Goal: Check status: Check status

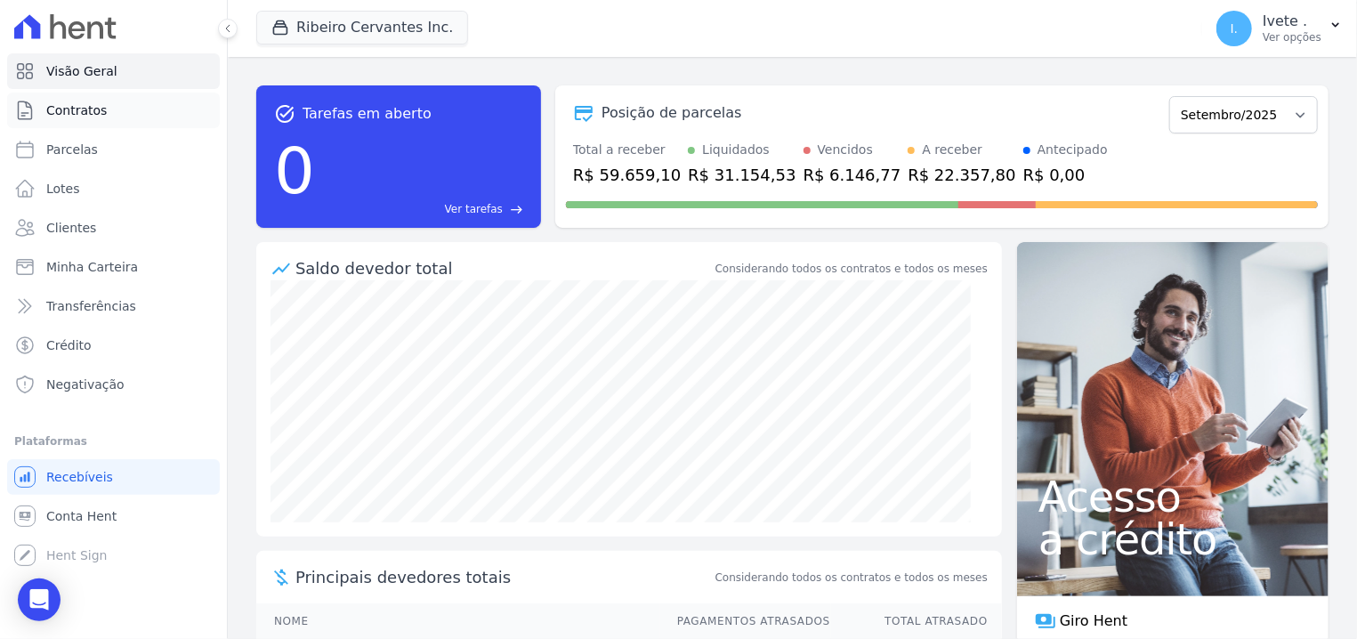
click at [96, 114] on span "Contratos" at bounding box center [76, 110] width 61 height 18
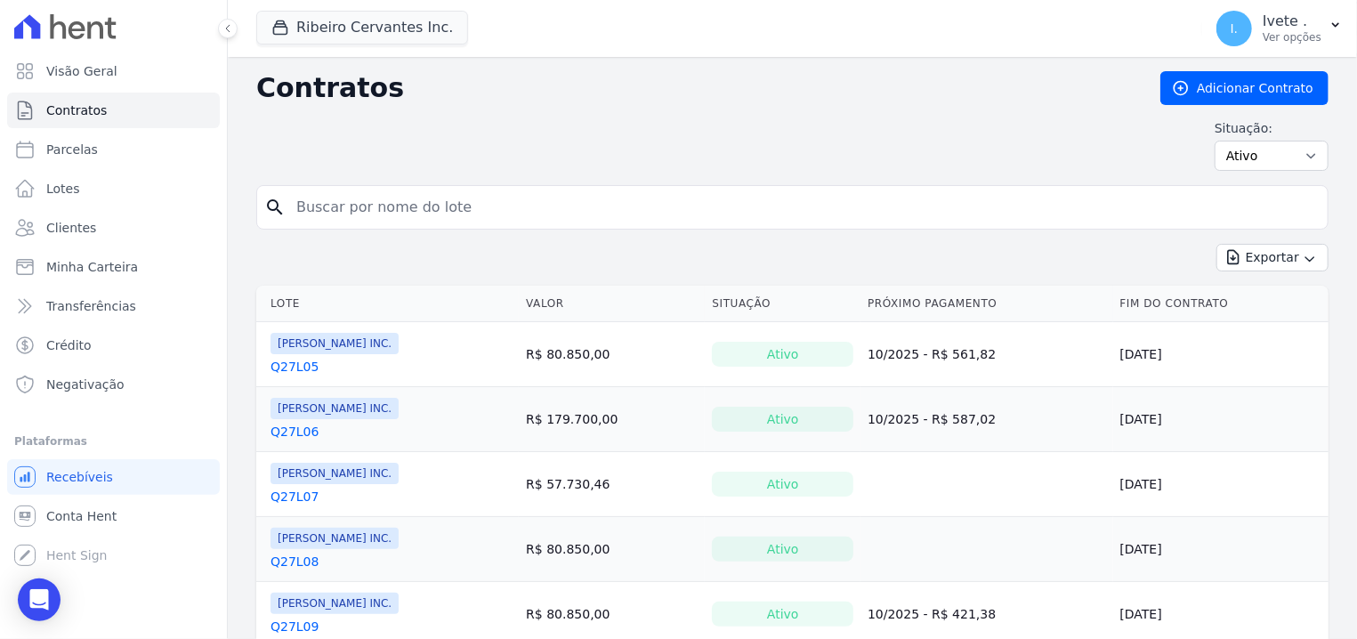
click at [385, 197] on input "search" at bounding box center [803, 208] width 1035 height 36
type input "q33l27"
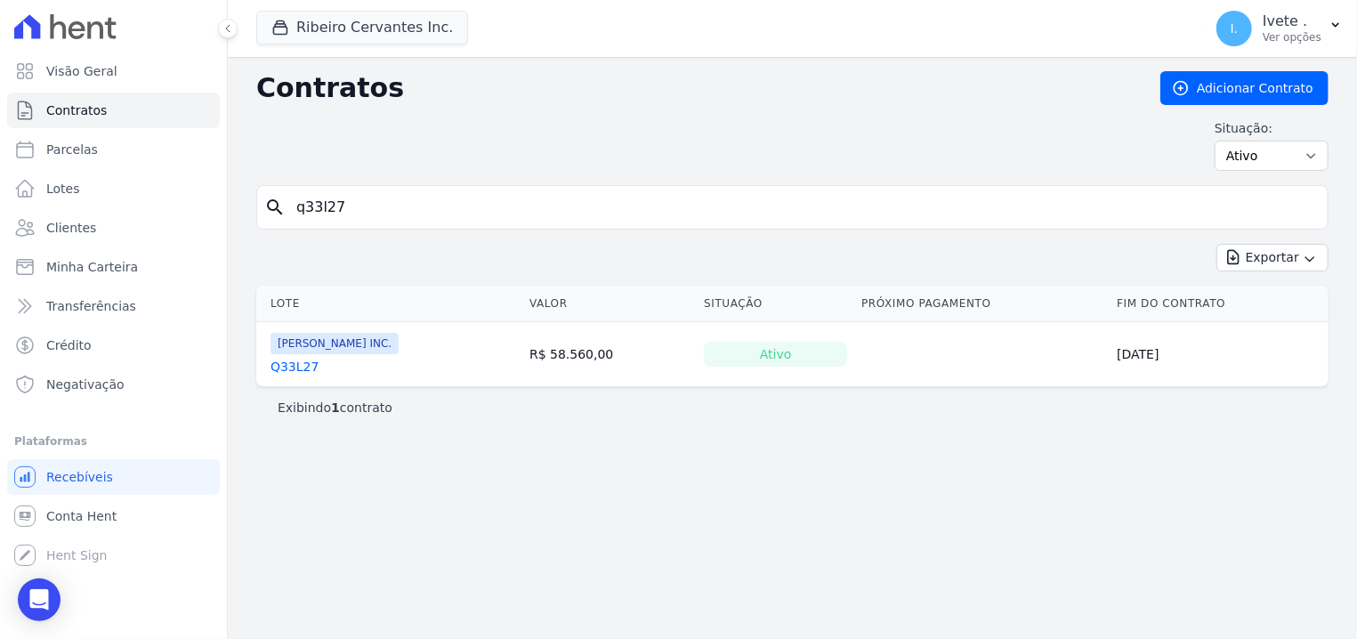
click at [270, 373] on td "[PERSON_NAME] INC. Q33L27" at bounding box center [389, 354] width 266 height 64
click at [288, 367] on link "Q33L27" at bounding box center [294, 367] width 48 height 18
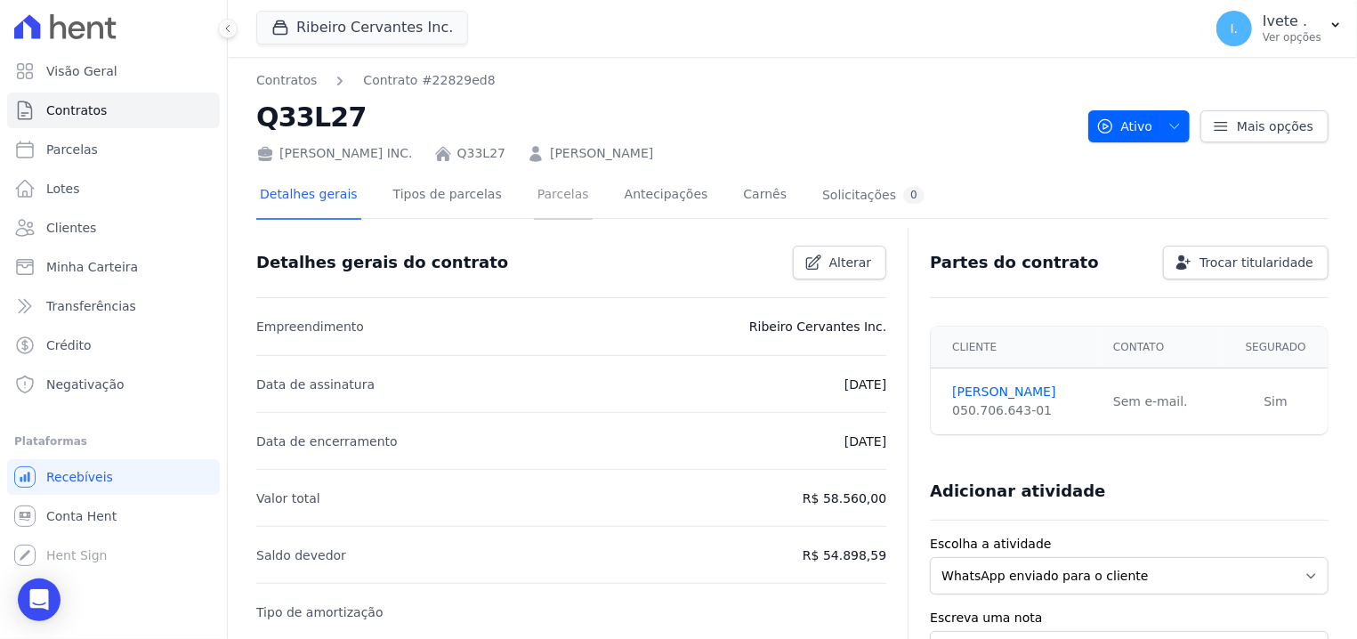
click at [545, 198] on link "Parcelas" at bounding box center [563, 196] width 59 height 47
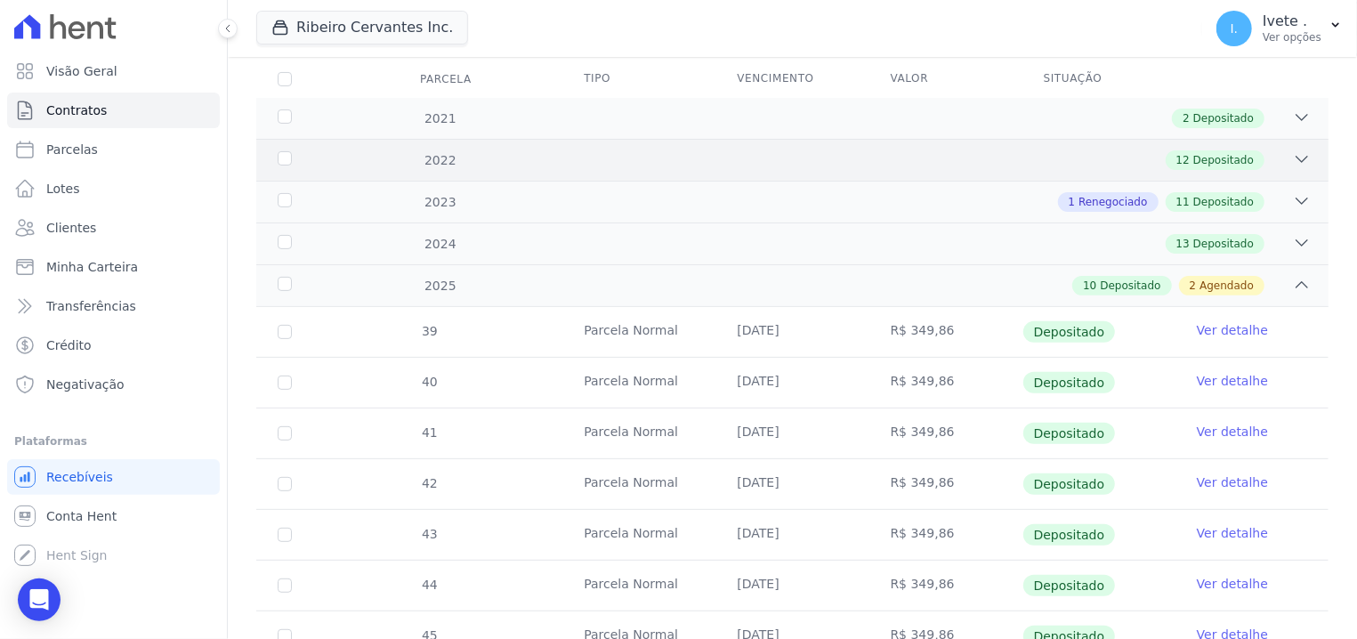
scroll to position [217, 0]
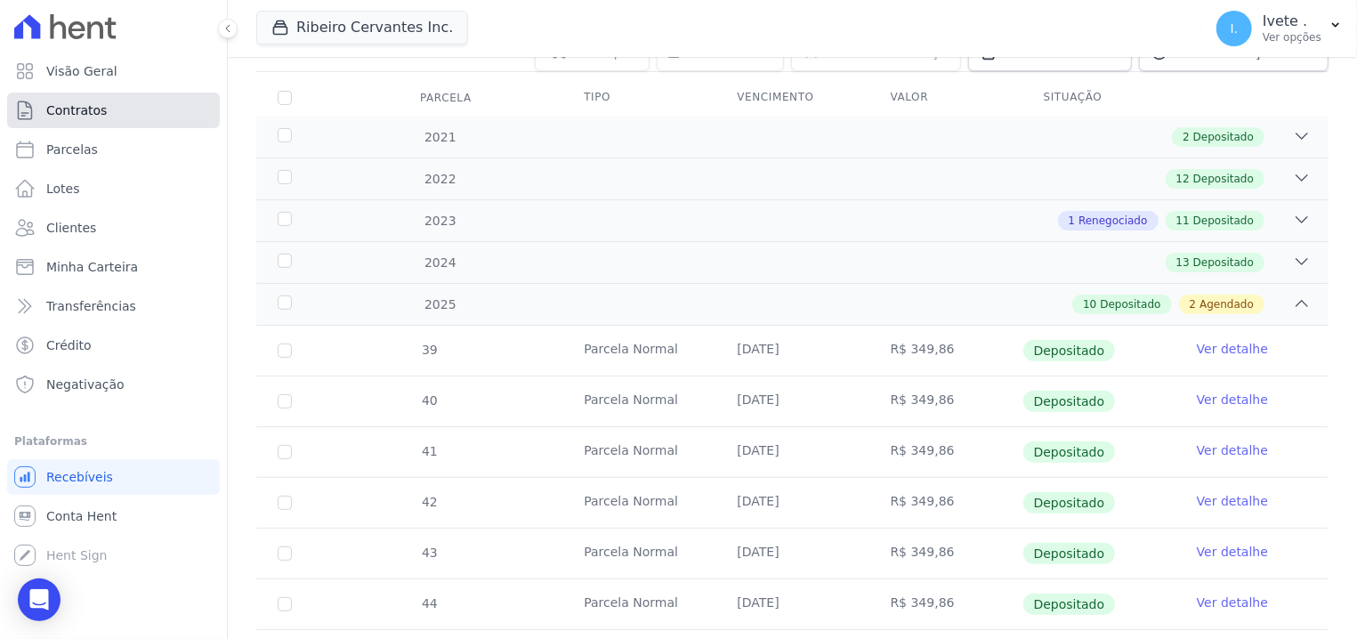
click at [129, 101] on link "Contratos" at bounding box center [113, 111] width 213 height 36
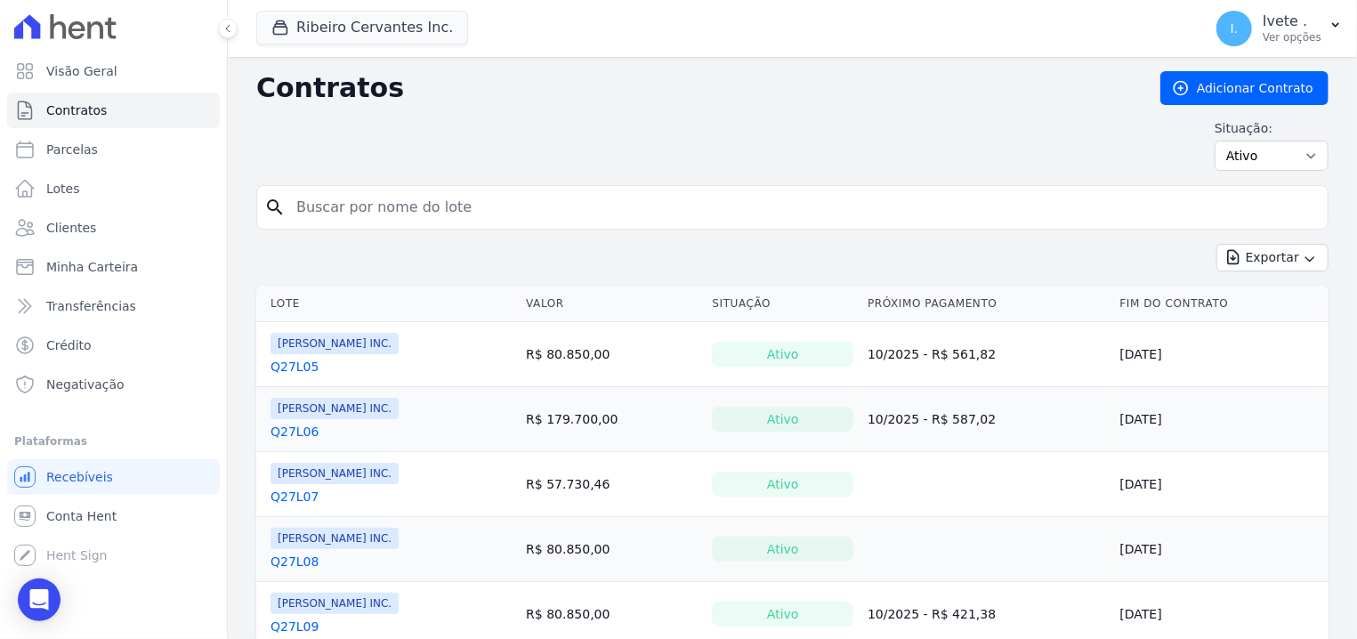
click at [363, 198] on input "search" at bounding box center [803, 208] width 1035 height 36
type input "q27l15"
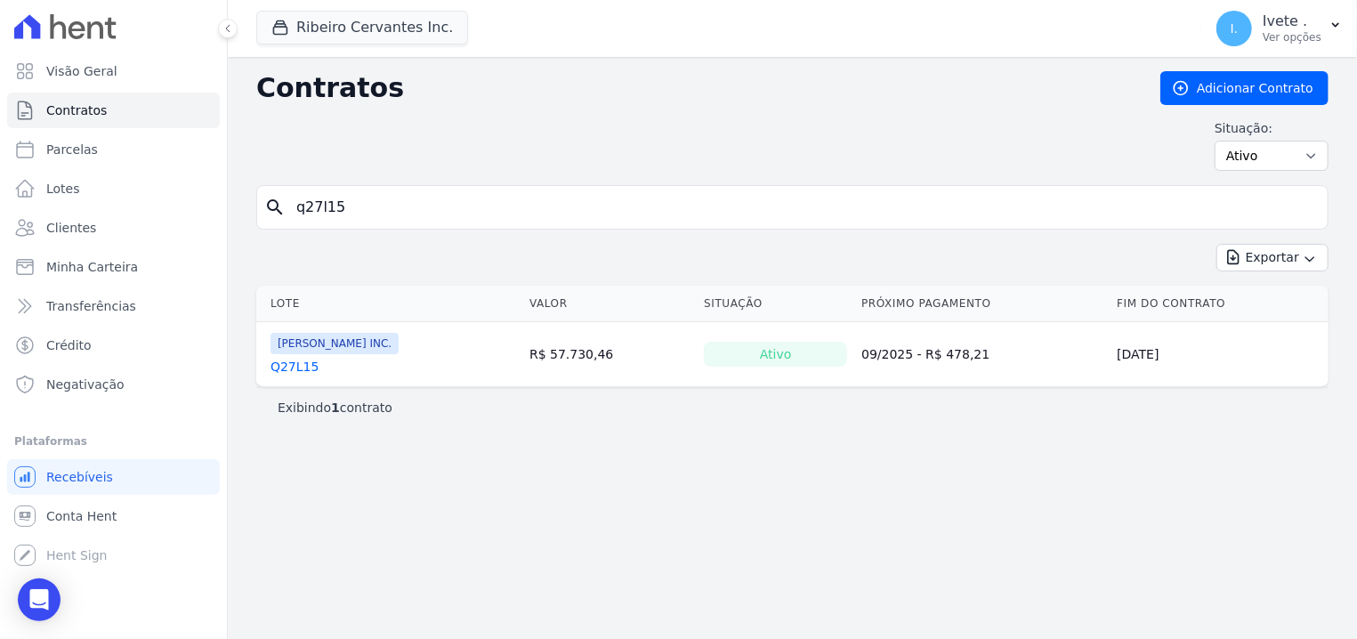
click at [295, 372] on link "Q27L15" at bounding box center [294, 367] width 48 height 18
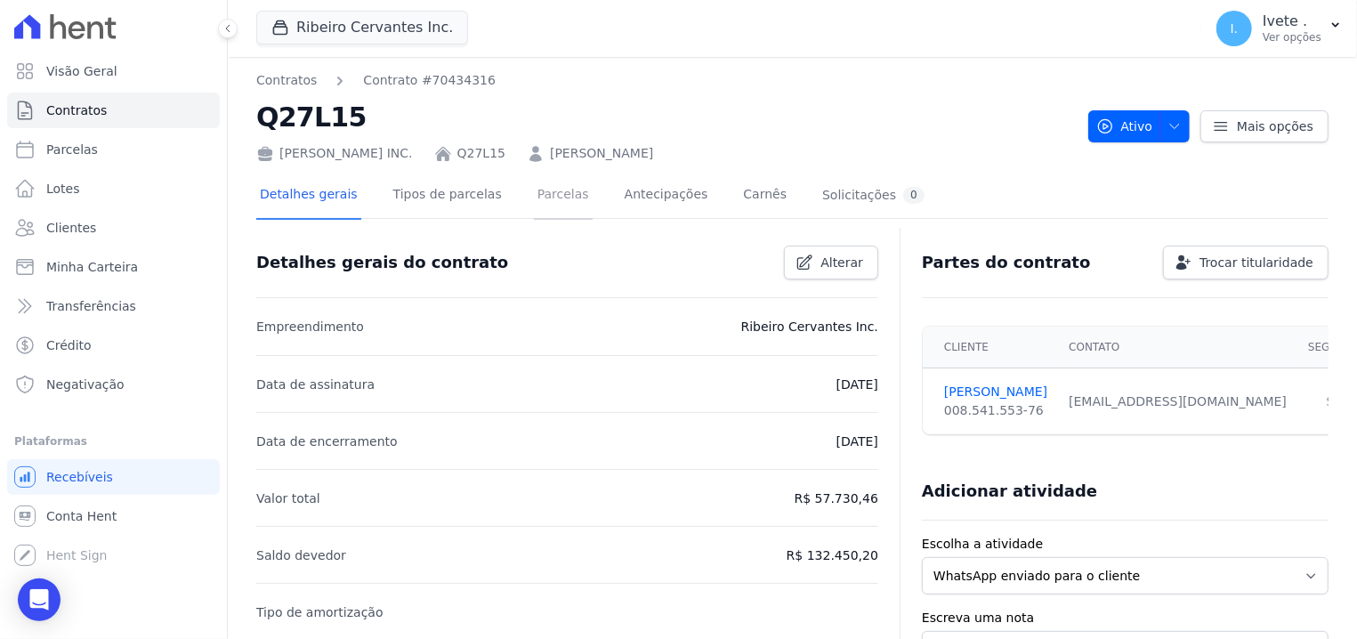
click at [548, 202] on link "Parcelas" at bounding box center [563, 196] width 59 height 47
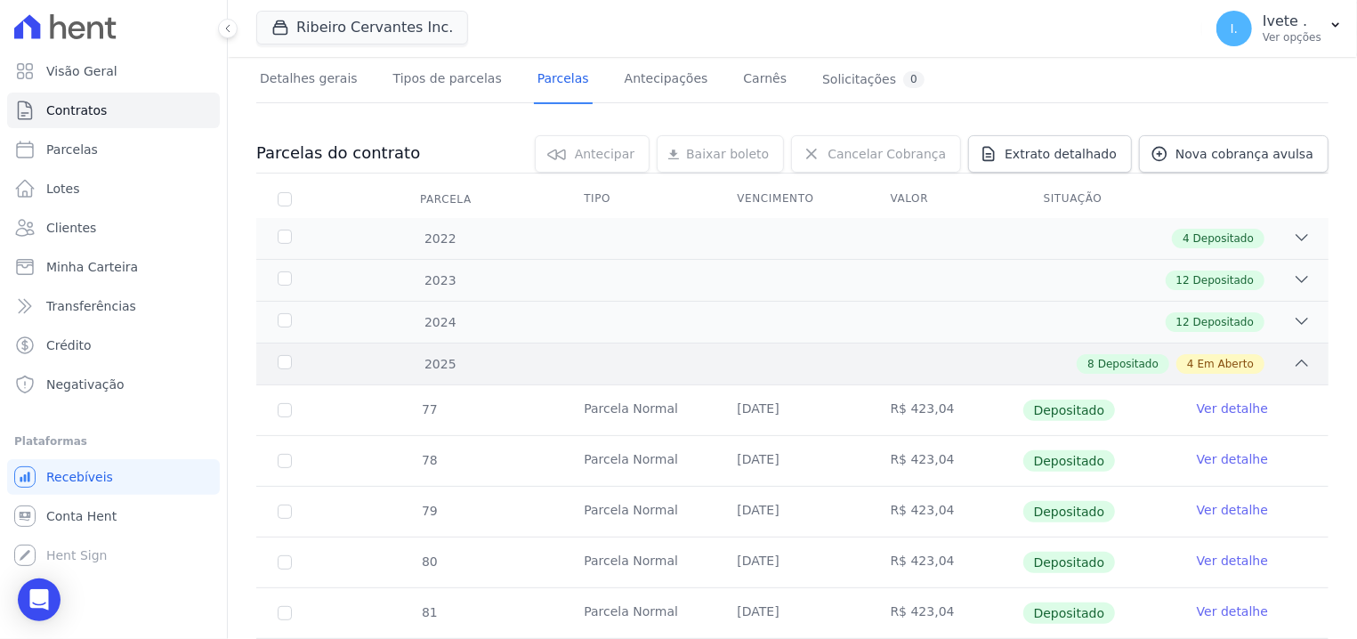
scroll to position [113, 0]
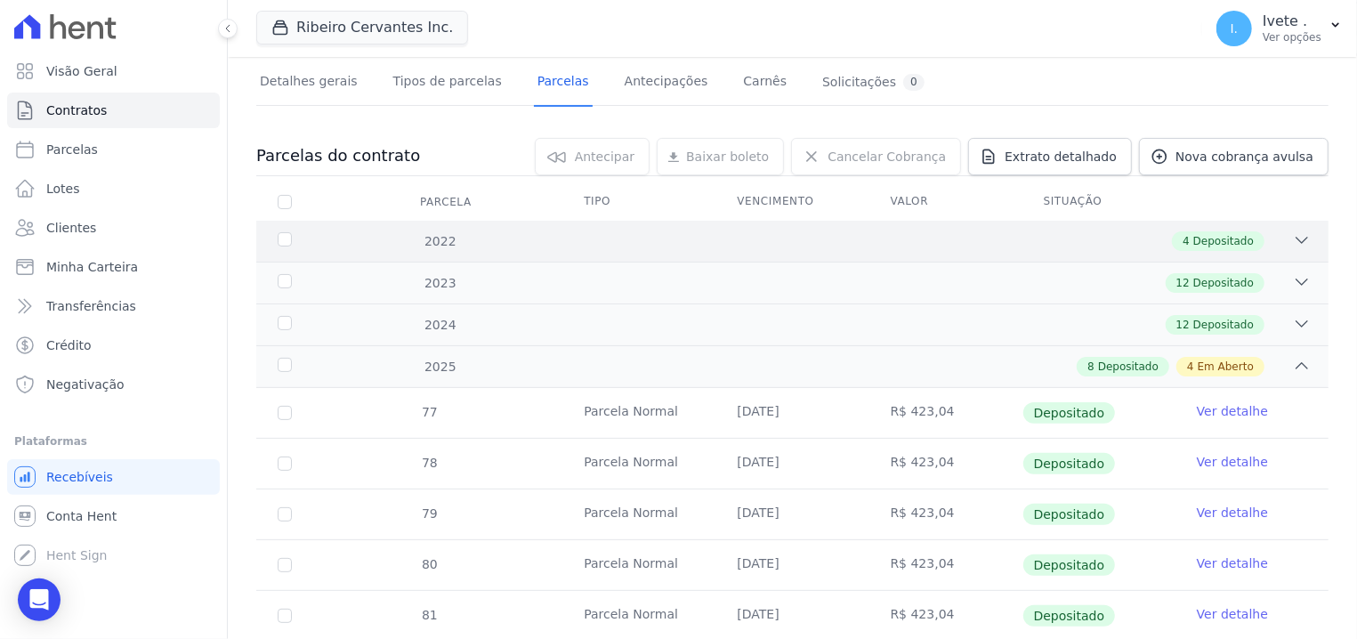
click at [1207, 244] on span "Depositado" at bounding box center [1223, 241] width 61 height 16
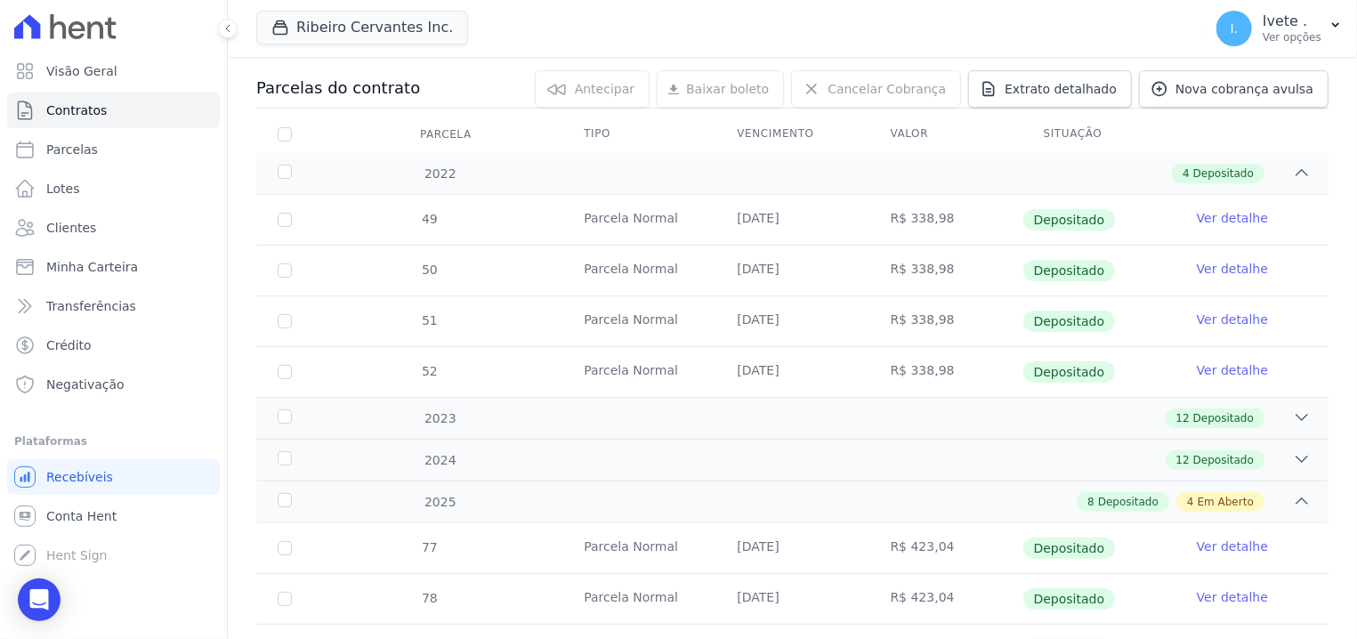
scroll to position [0, 0]
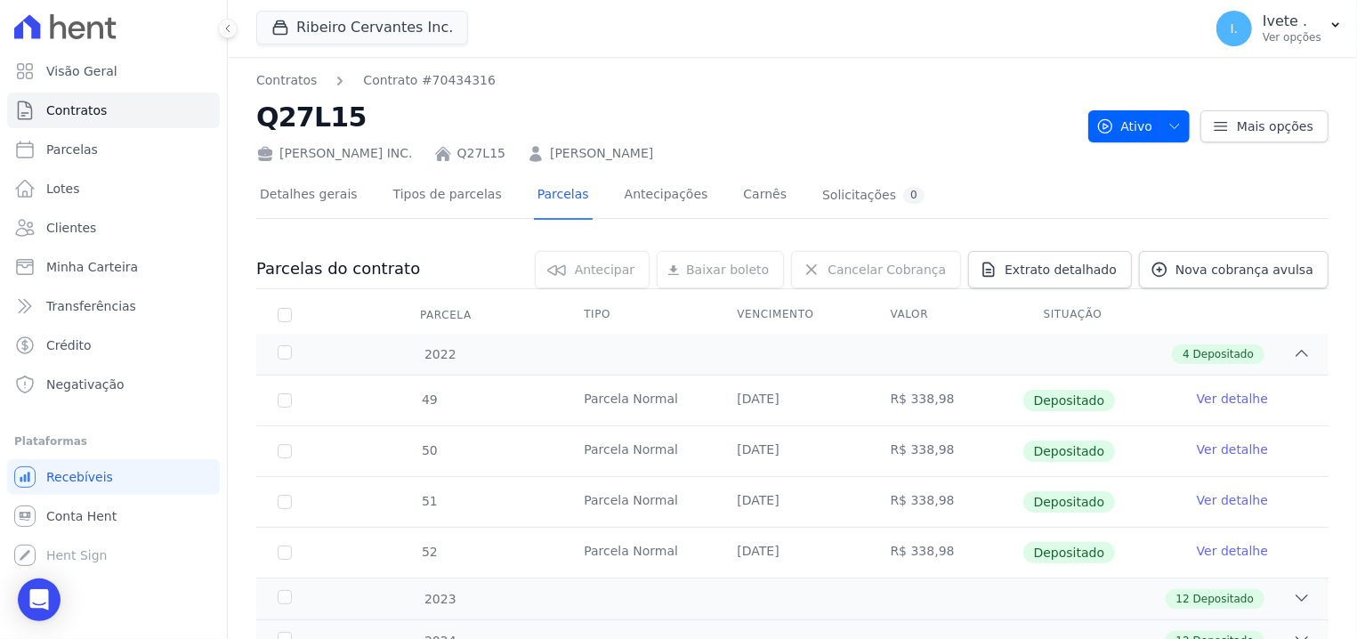
drag, startPoint x: 343, startPoint y: 117, endPoint x: 261, endPoint y: 108, distance: 83.3
click at [261, 108] on h2 "Q27L15" at bounding box center [665, 117] width 818 height 40
copy h2 "Q27L15"
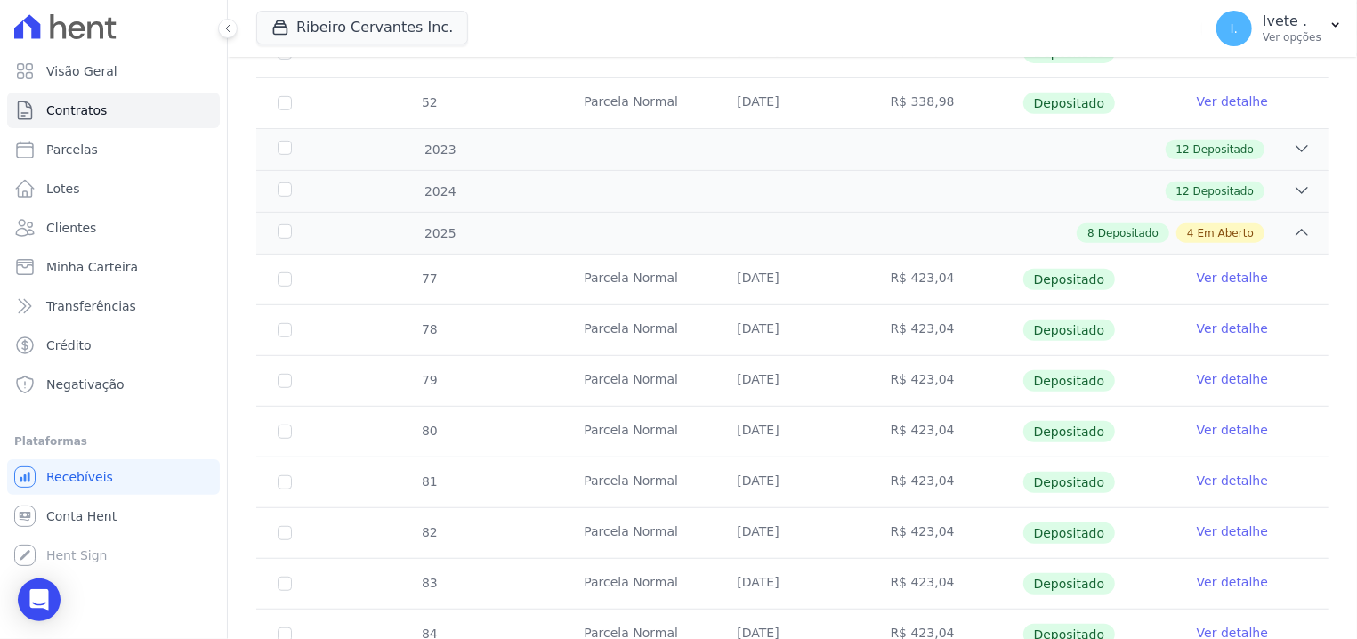
scroll to position [229, 0]
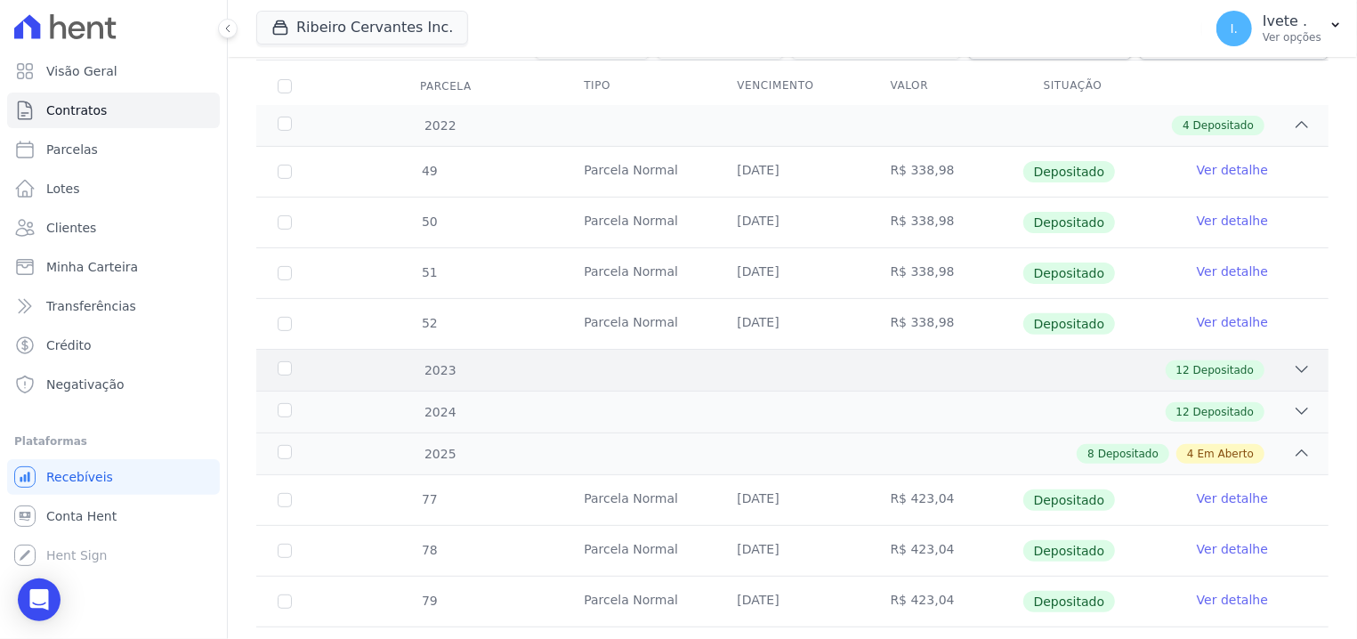
click at [1259, 365] on div "12 Depositado" at bounding box center [845, 370] width 932 height 20
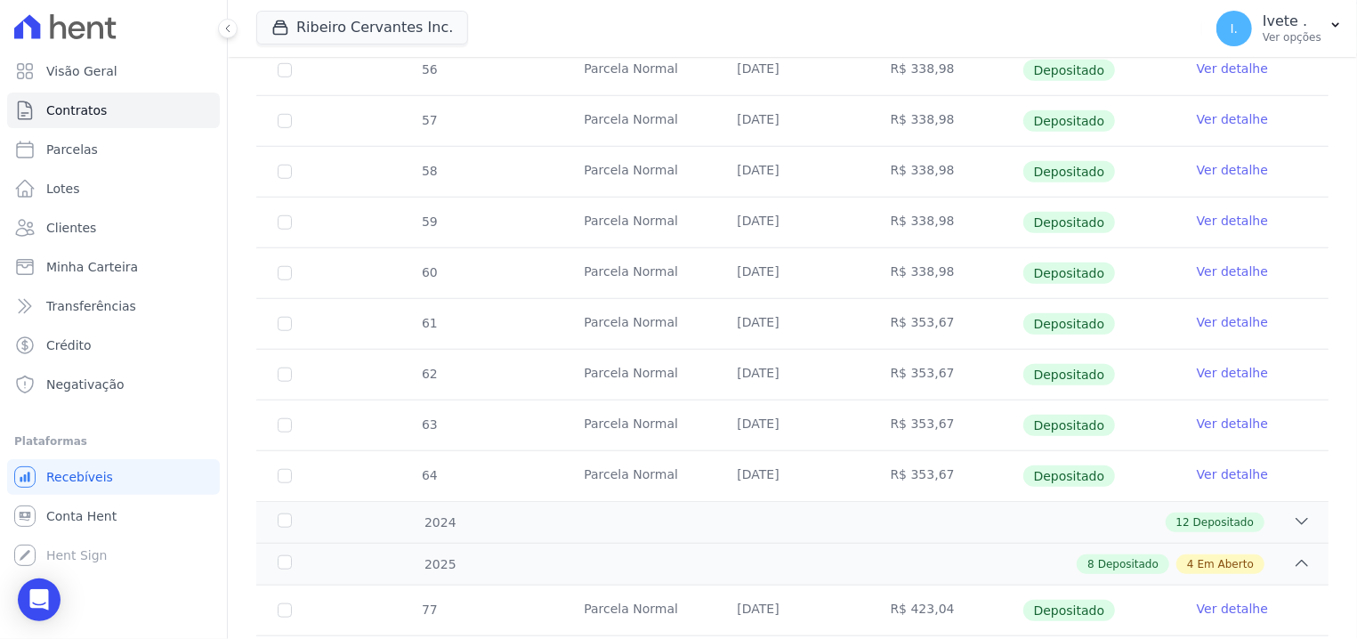
scroll to position [737, 0]
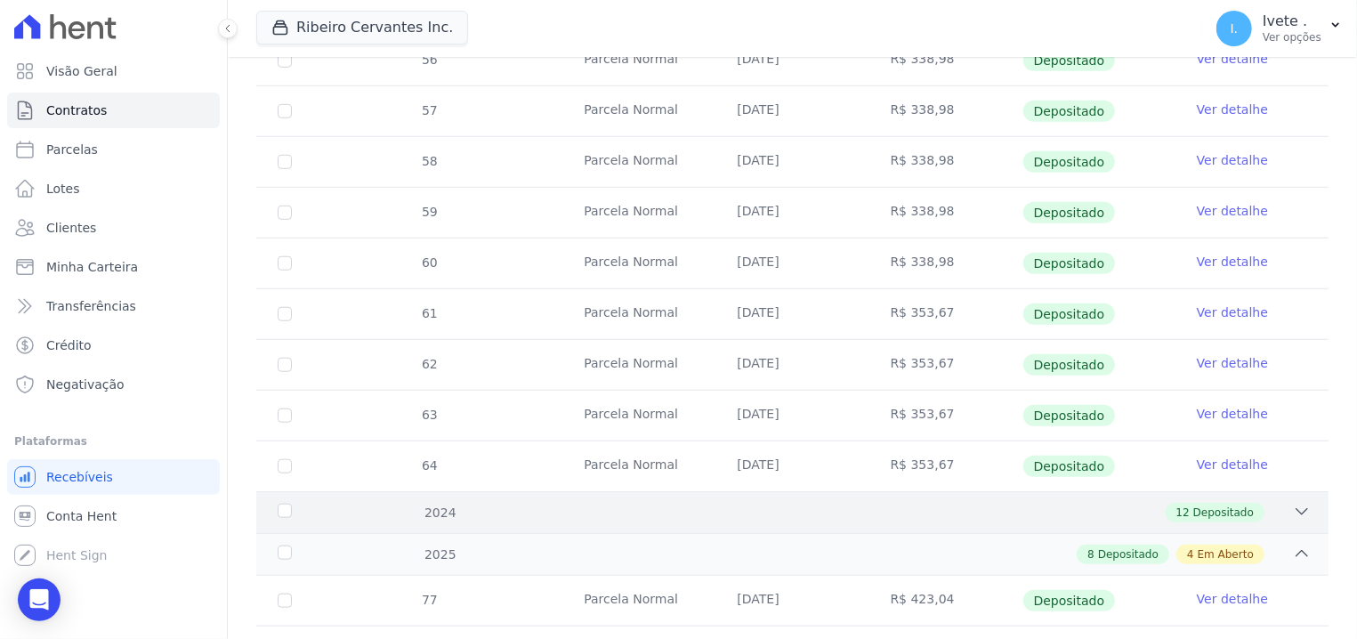
click at [1276, 513] on div "12 Depositado" at bounding box center [845, 513] width 932 height 20
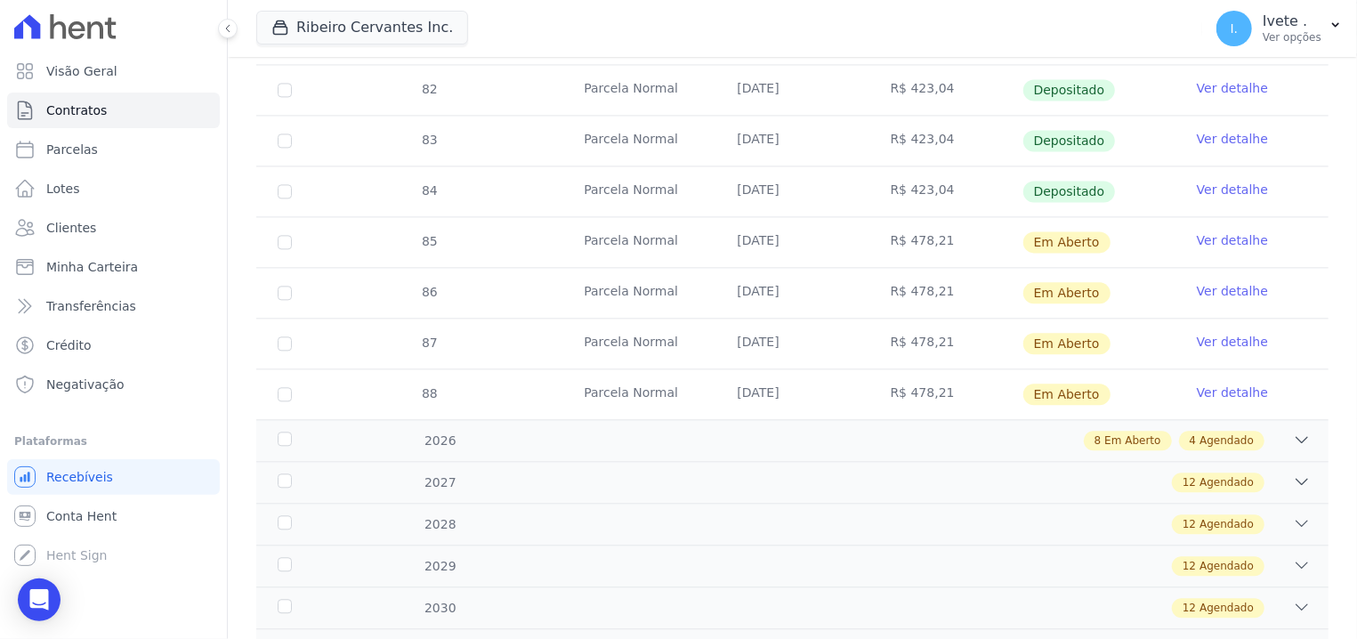
scroll to position [2116, 0]
